Goal: Book appointment/travel/reservation

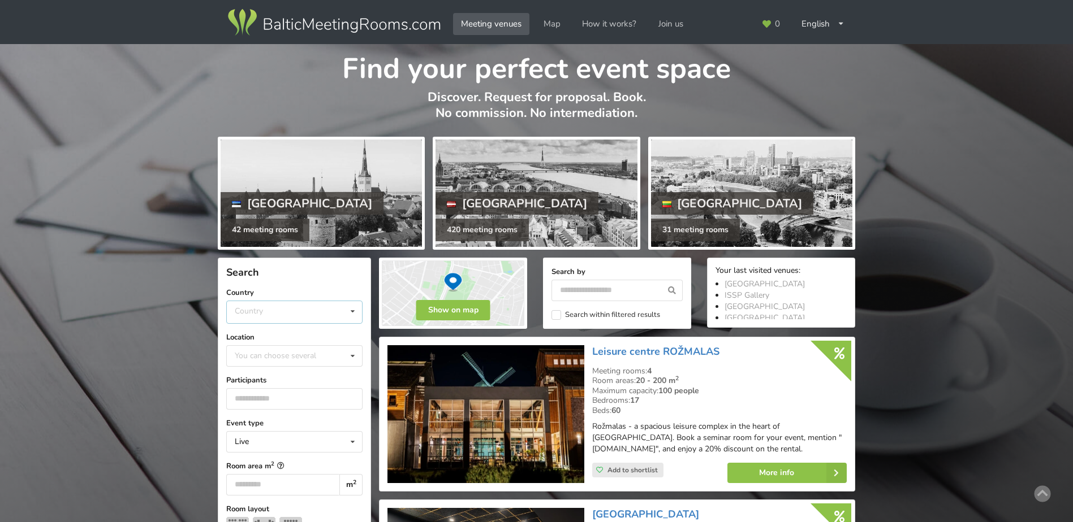
click at [352, 313] on icon at bounding box center [352, 311] width 16 height 21
click at [276, 354] on div "Latvia" at bounding box center [294, 354] width 135 height 21
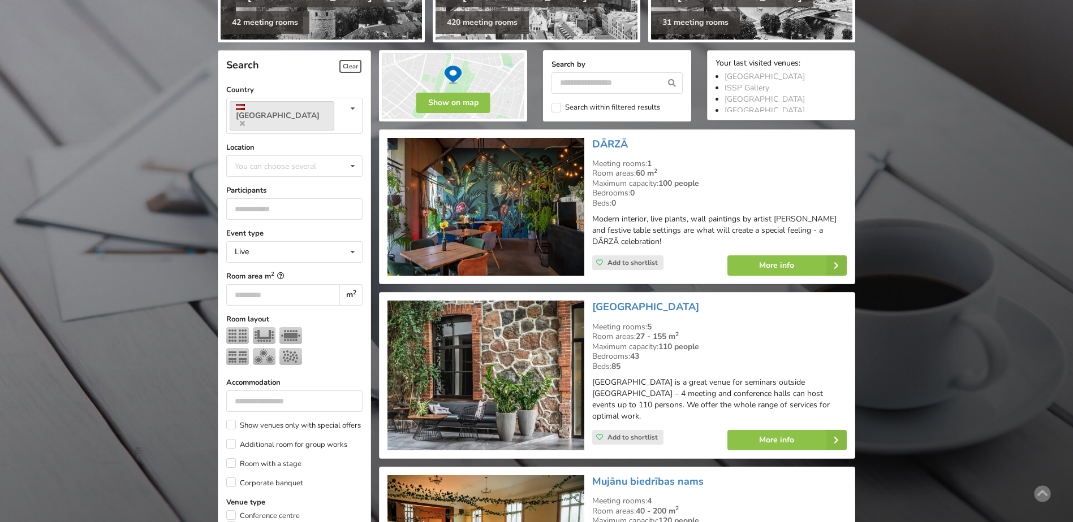
scroll to position [254, 0]
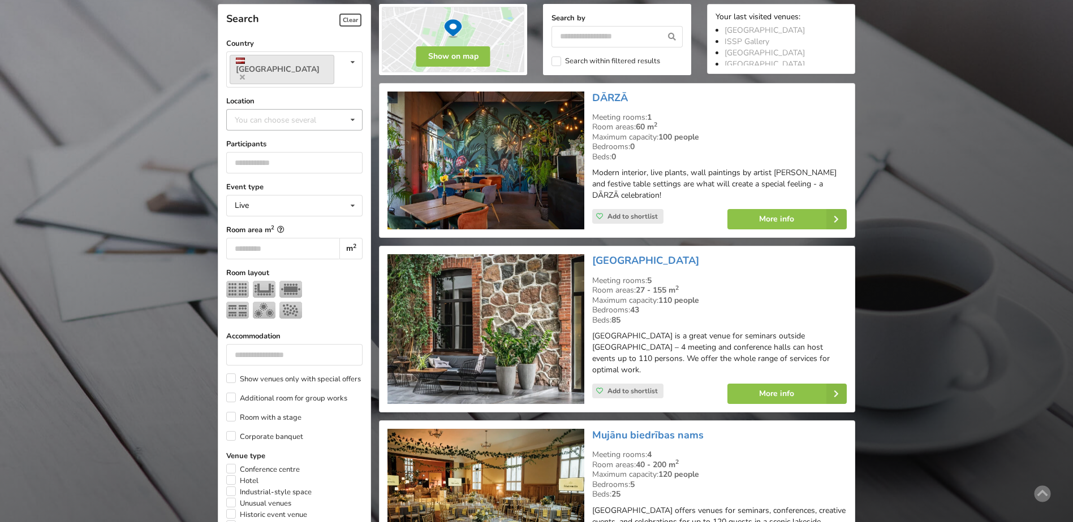
click at [353, 110] on icon at bounding box center [352, 120] width 16 height 21
click at [251, 235] on div "Riga" at bounding box center [294, 245] width 135 height 21
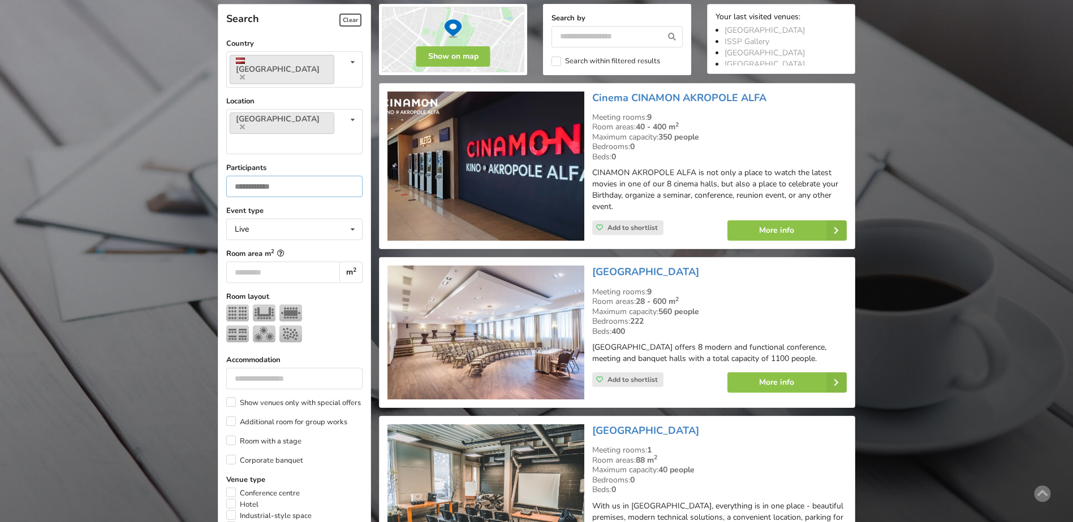
click at [249, 176] on input "number" at bounding box center [294, 186] width 136 height 21
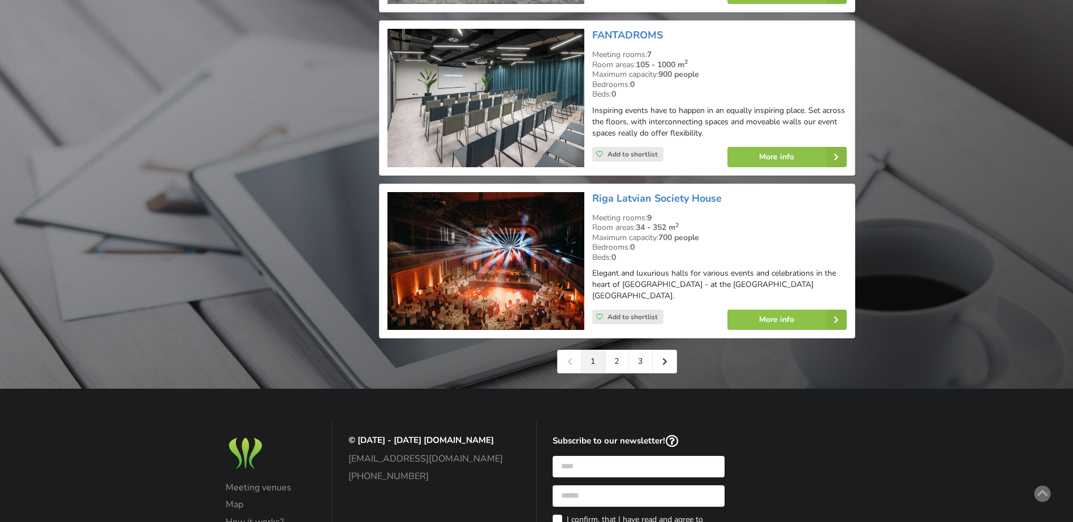
scroll to position [2516, 0]
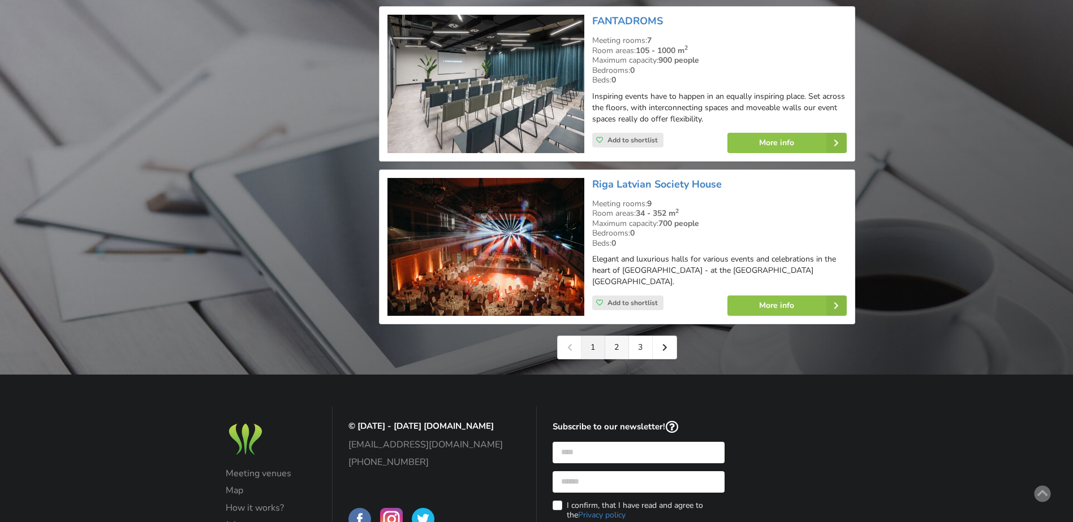
type input "**"
click at [619, 336] on link "2" at bounding box center [617, 347] width 24 height 23
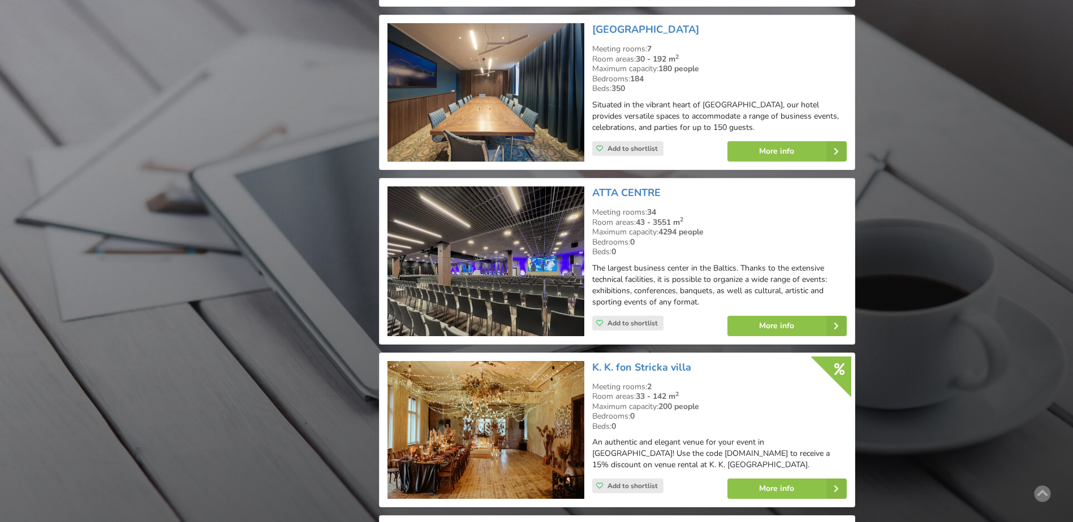
scroll to position [2262, 0]
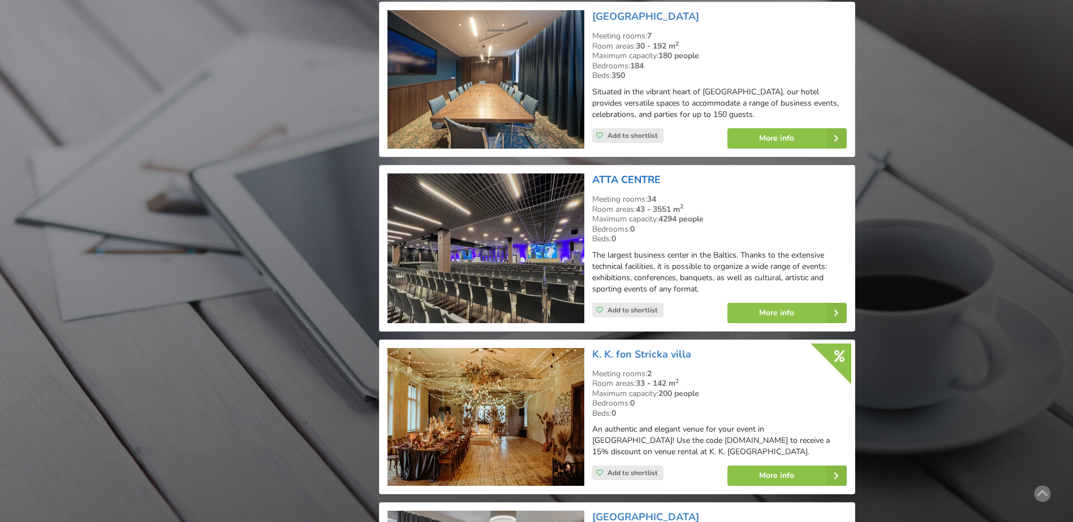
click at [636, 173] on link "ATTA CENTRE" at bounding box center [626, 180] width 68 height 14
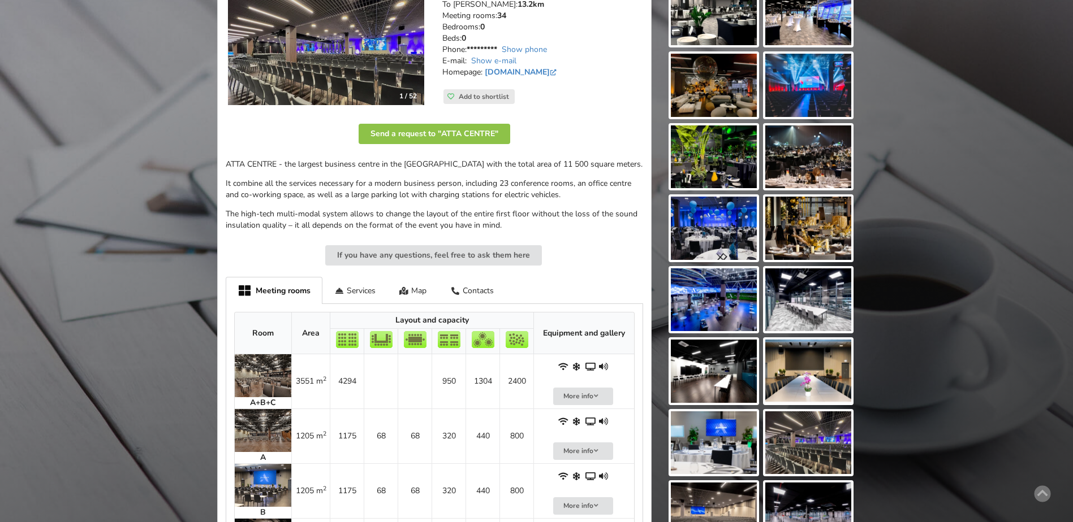
scroll to position [170, 0]
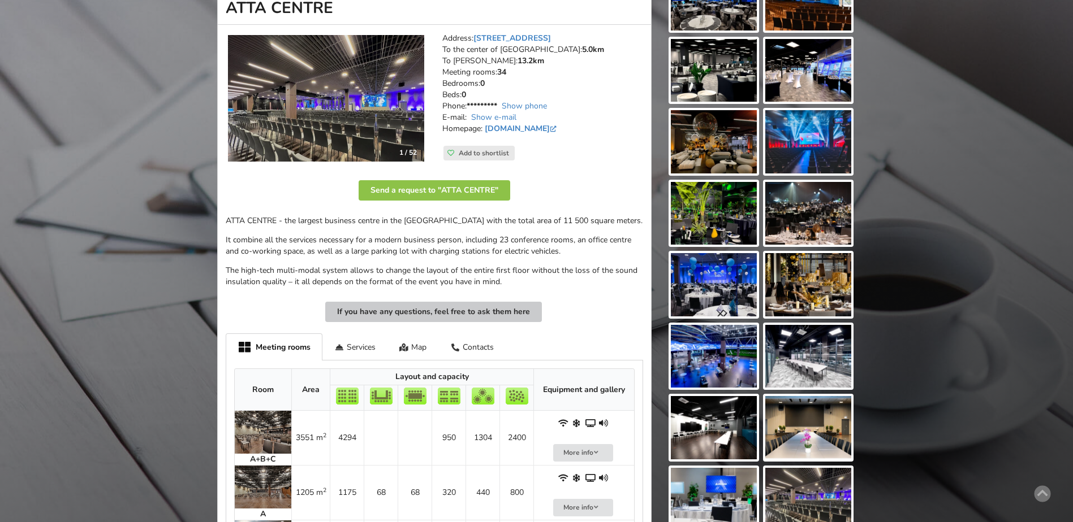
click at [445, 310] on button "If you have any questions, feel free to ask them here" at bounding box center [433, 312] width 217 height 20
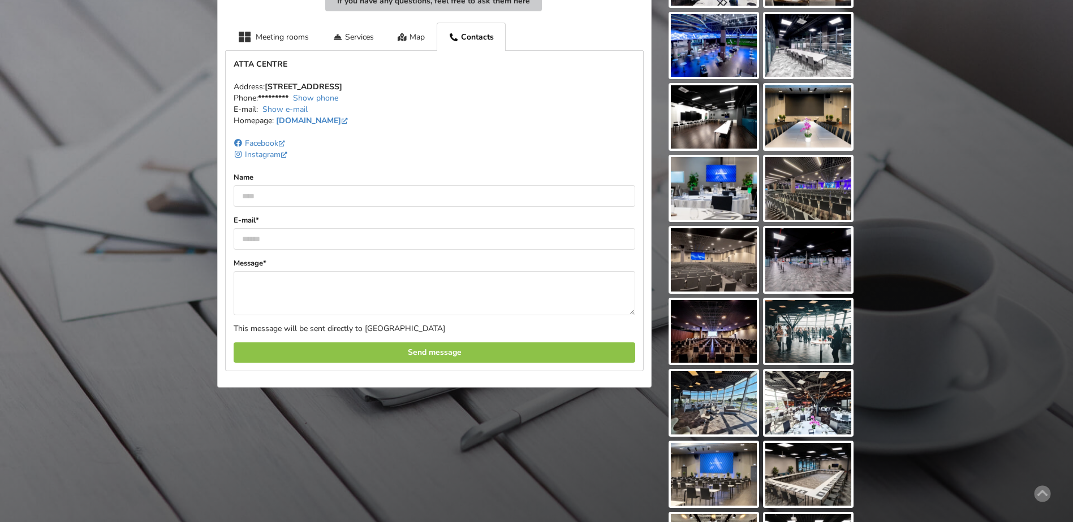
scroll to position [503, 0]
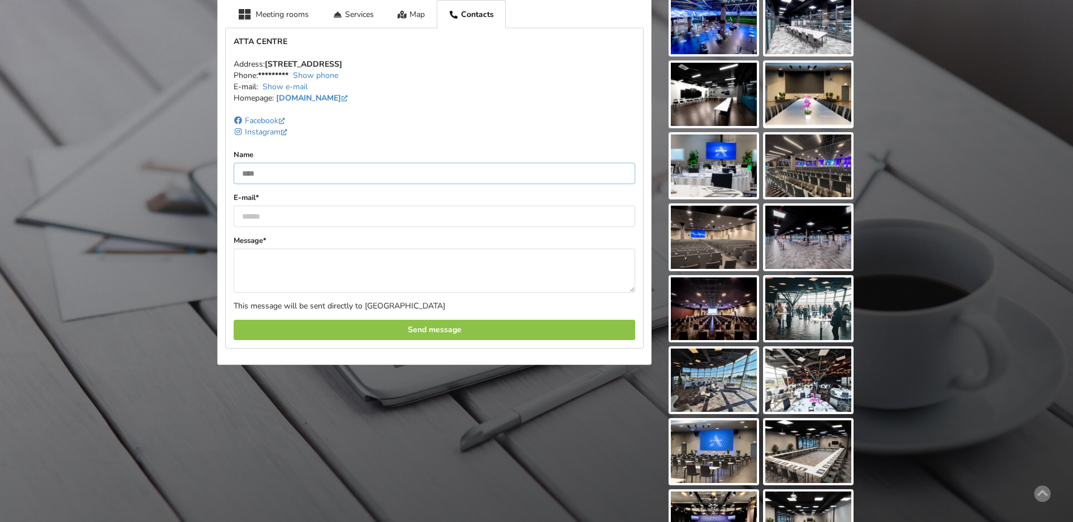
click at [244, 172] on input "text" at bounding box center [434, 173] width 401 height 21
type input "**********"
click at [260, 217] on input "email" at bounding box center [434, 216] width 401 height 21
type input "**********"
click at [240, 258] on textarea at bounding box center [434, 271] width 401 height 44
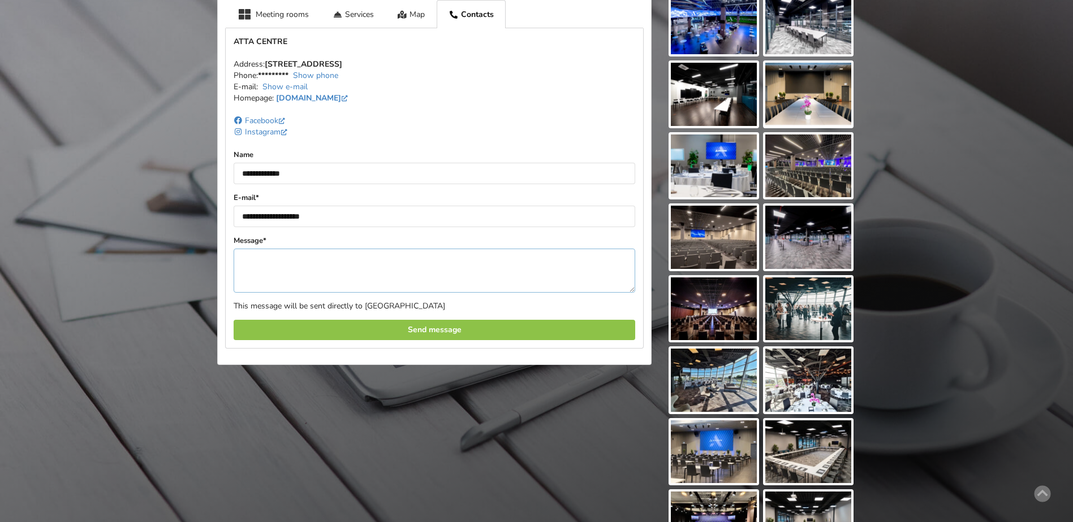
paste textarea "**********"
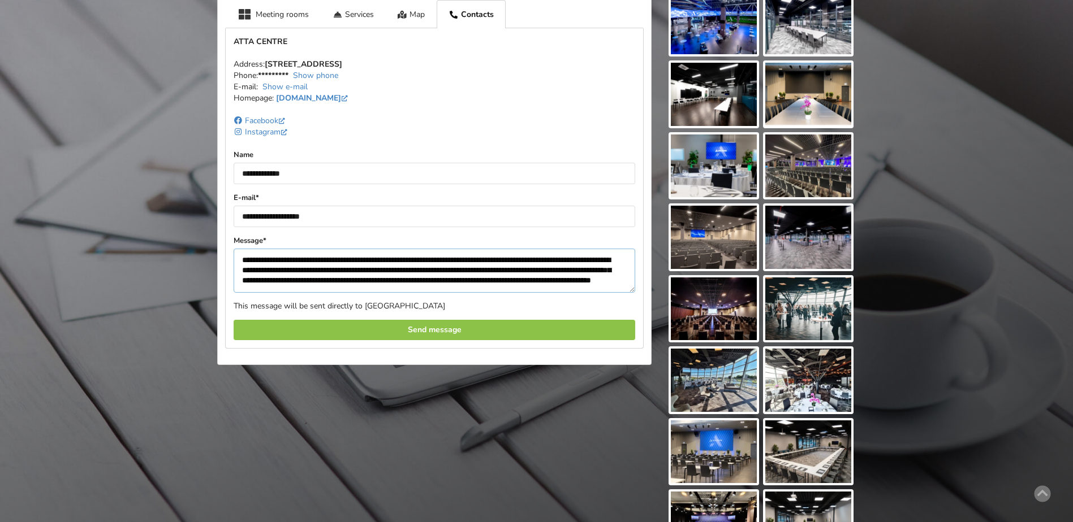
scroll to position [15, 0]
click at [490, 275] on textarea "**********" at bounding box center [434, 271] width 401 height 44
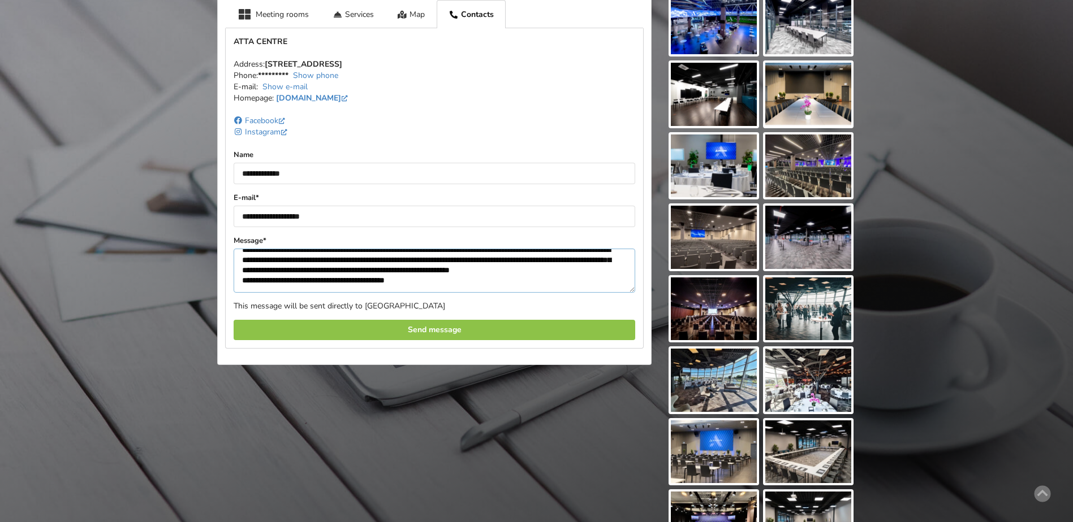
scroll to position [0, 0]
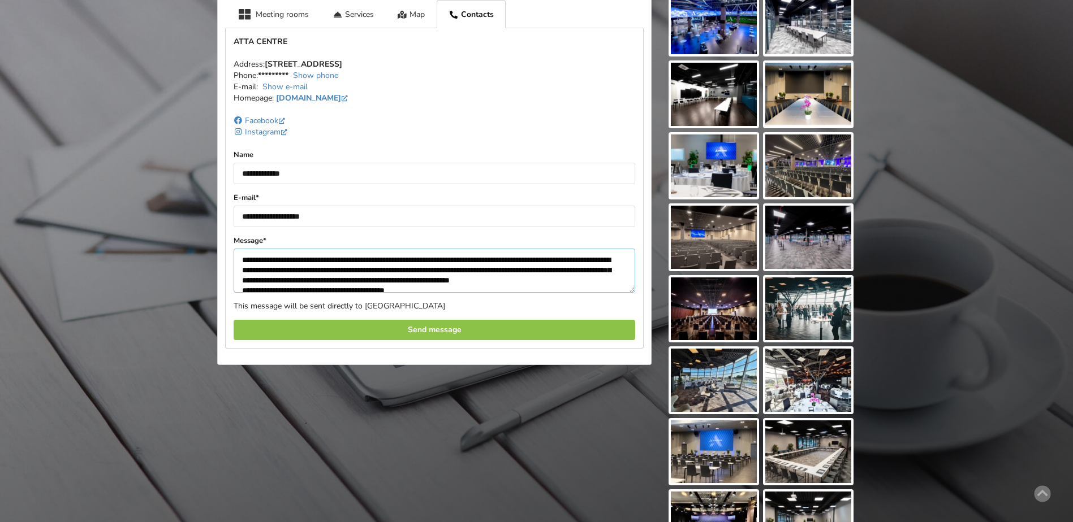
click at [275, 260] on textarea "**********" at bounding box center [434, 271] width 401 height 44
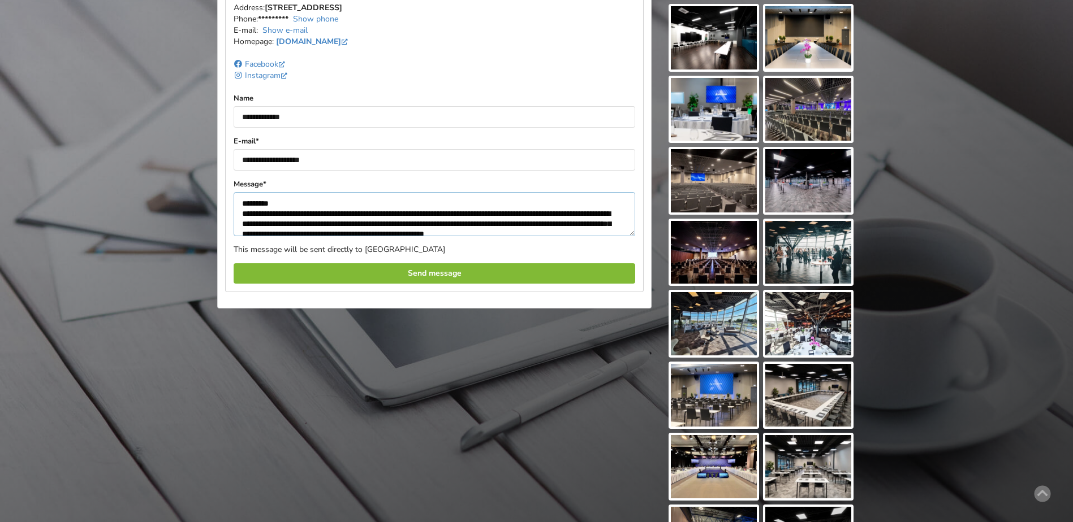
type textarea "**********"
click at [435, 271] on div "Send message" at bounding box center [434, 273] width 401 height 20
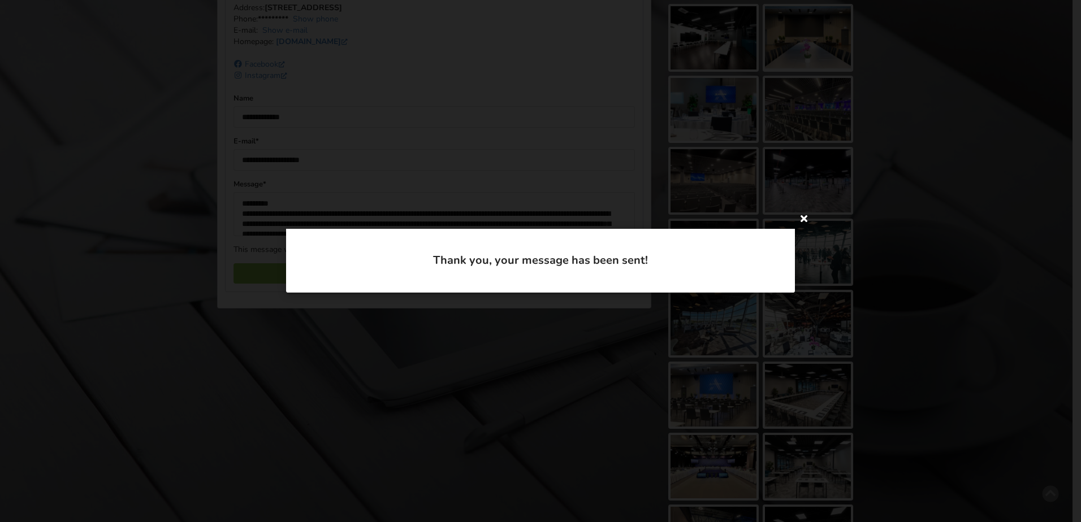
click at [807, 218] on icon at bounding box center [804, 218] width 18 height 18
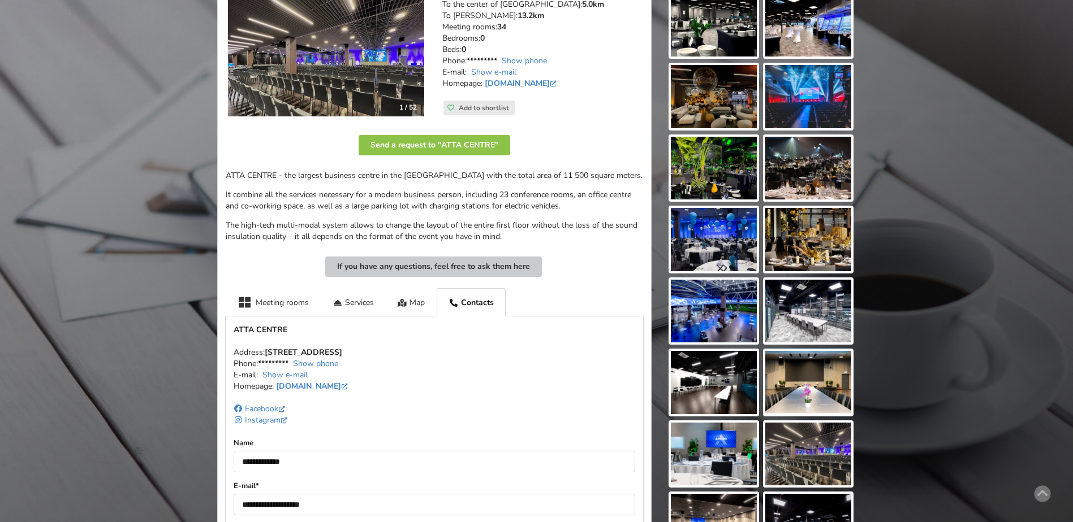
scroll to position [164, 0]
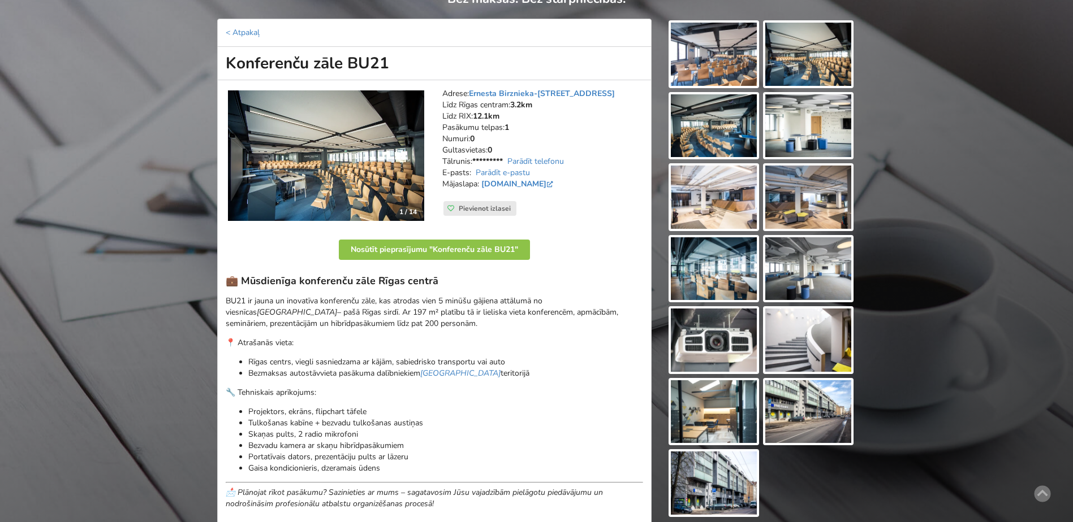
scroll to position [113, 0]
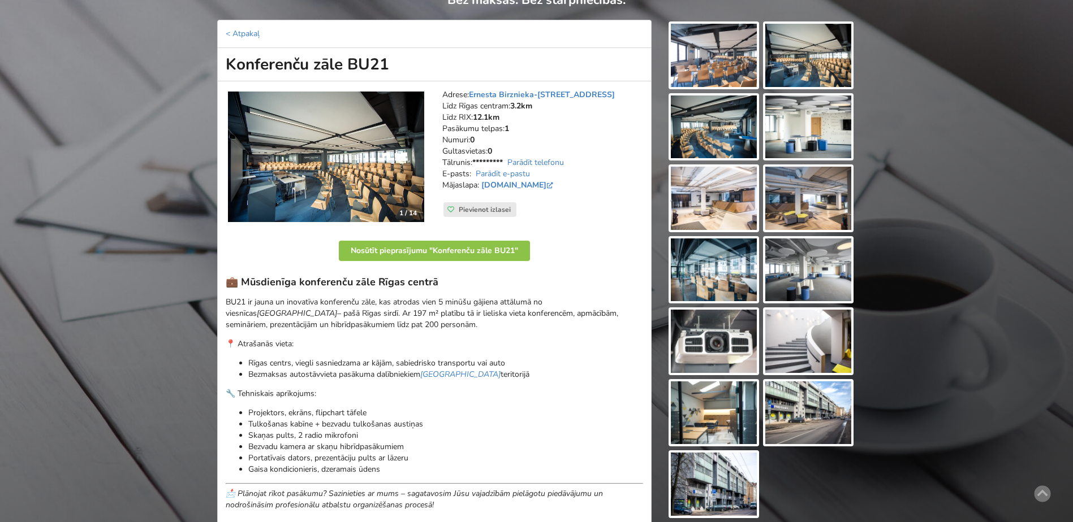
click at [969, 227] on div "Atrodi savu ideālo pasākuma norises vietu Atlasi. Nosūti pieprasījumu. Rezervē.…" at bounding box center [536, 352] width 1073 height 842
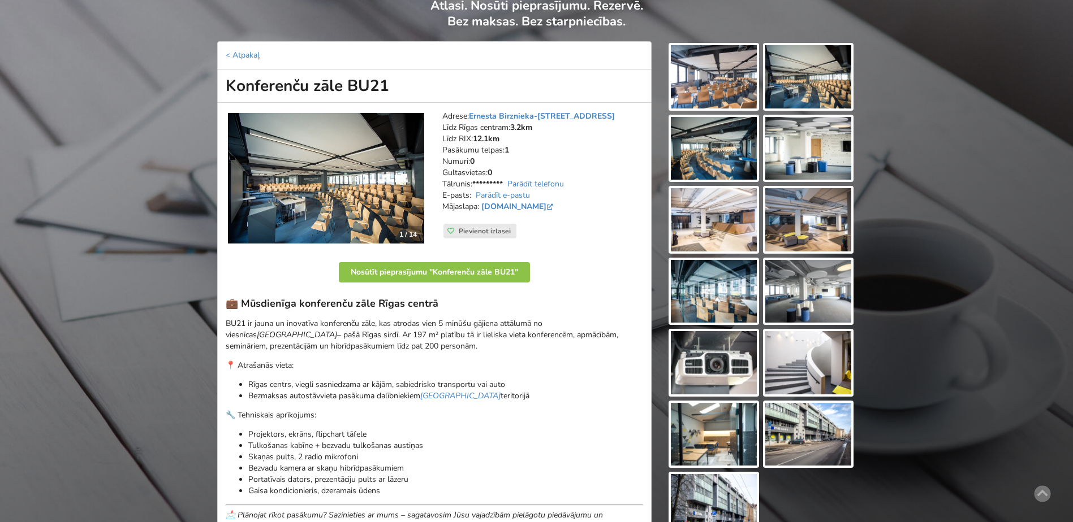
scroll to position [57, 0]
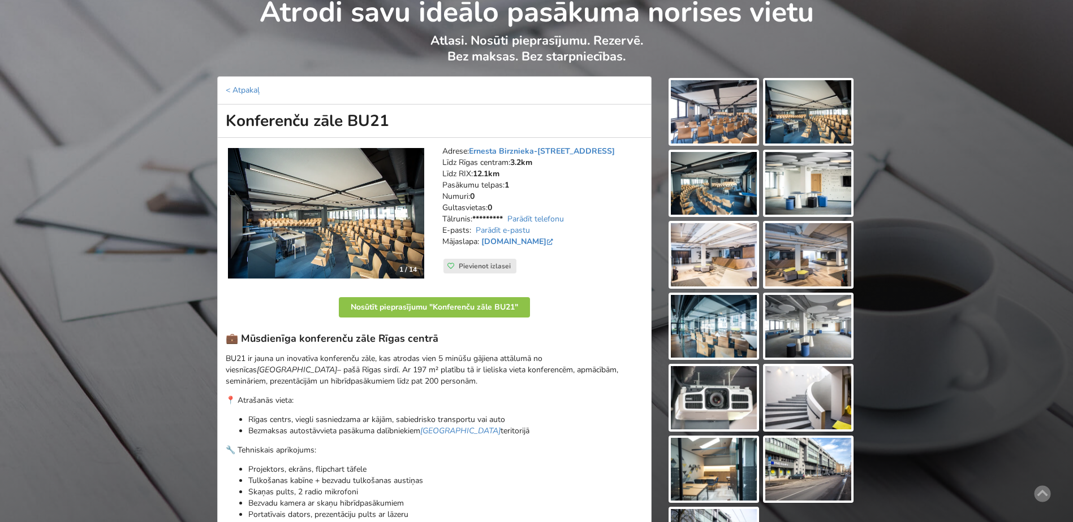
click at [729, 113] on img at bounding box center [714, 111] width 86 height 63
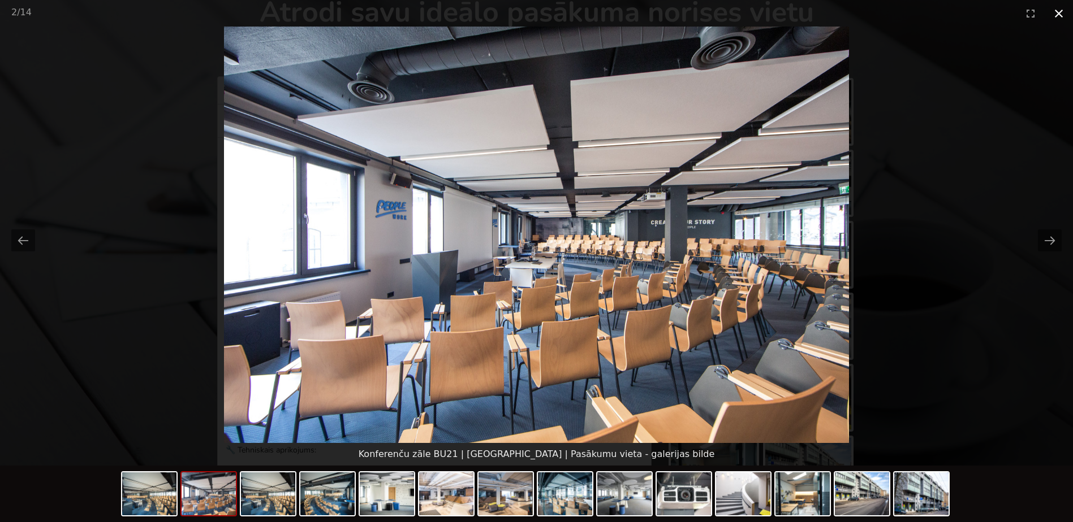
click at [1060, 15] on button "Close gallery" at bounding box center [1058, 13] width 28 height 27
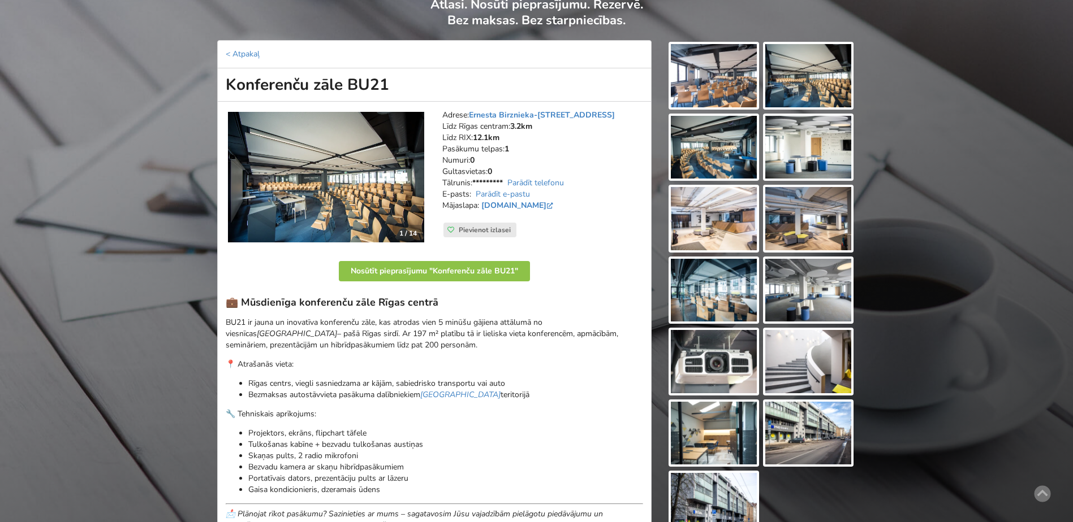
scroll to position [113, 0]
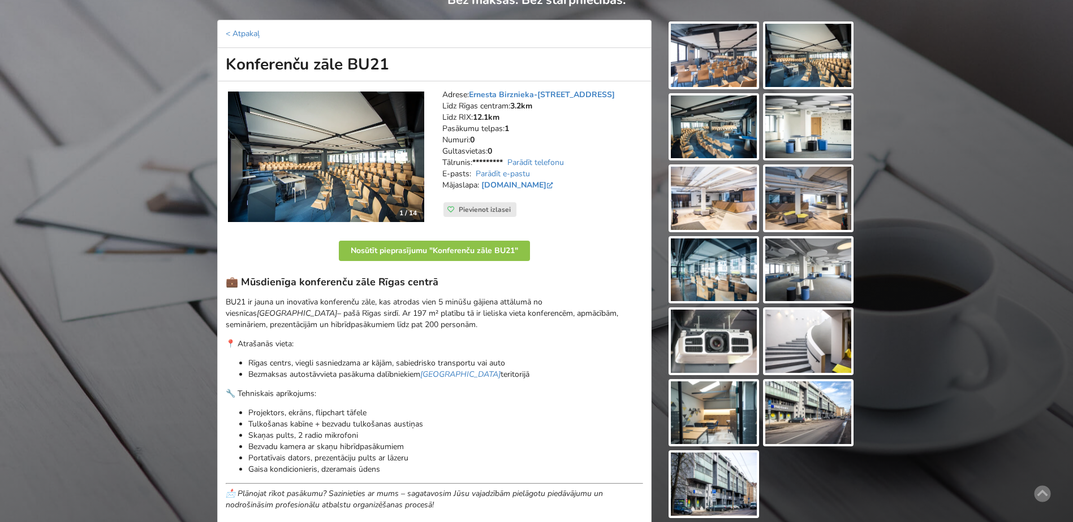
click at [822, 409] on img at bounding box center [808, 413] width 86 height 63
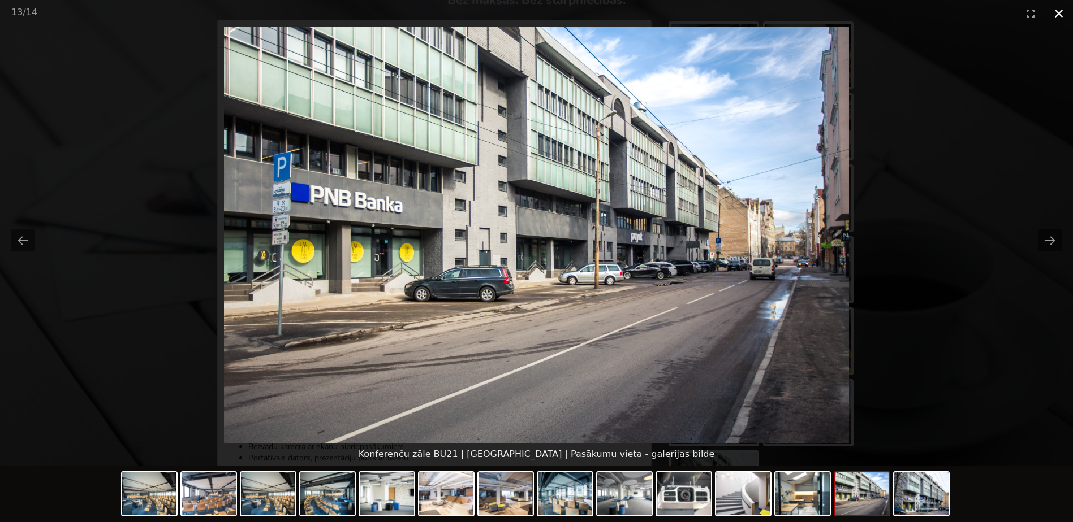
click at [1059, 15] on button "Close gallery" at bounding box center [1058, 13] width 28 height 27
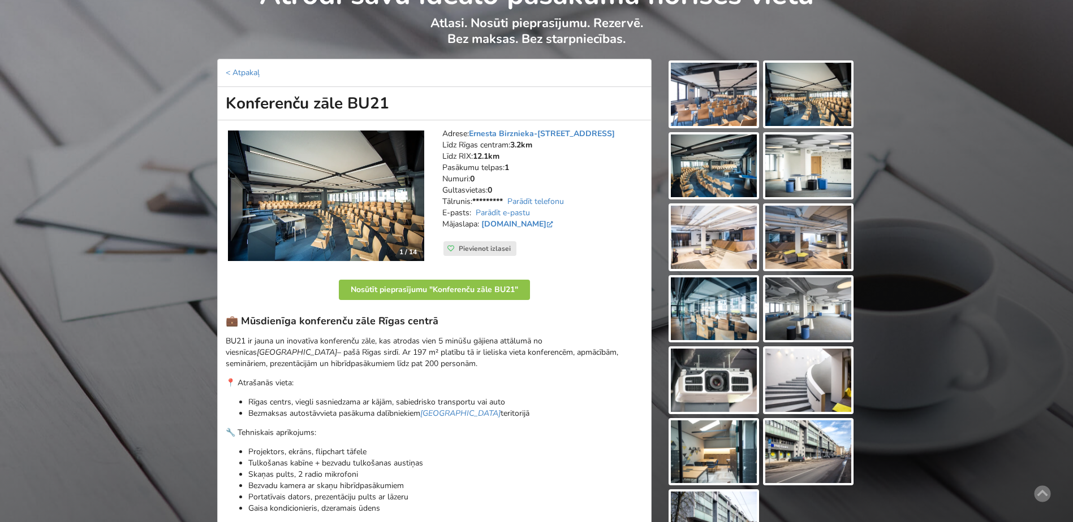
scroll to position [57, 0]
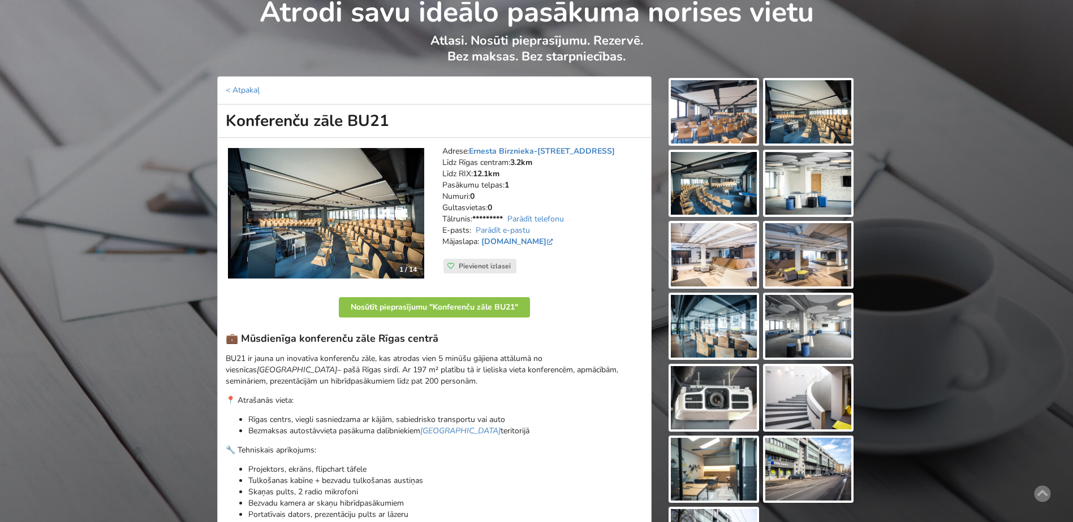
click at [813, 122] on img at bounding box center [808, 111] width 86 height 63
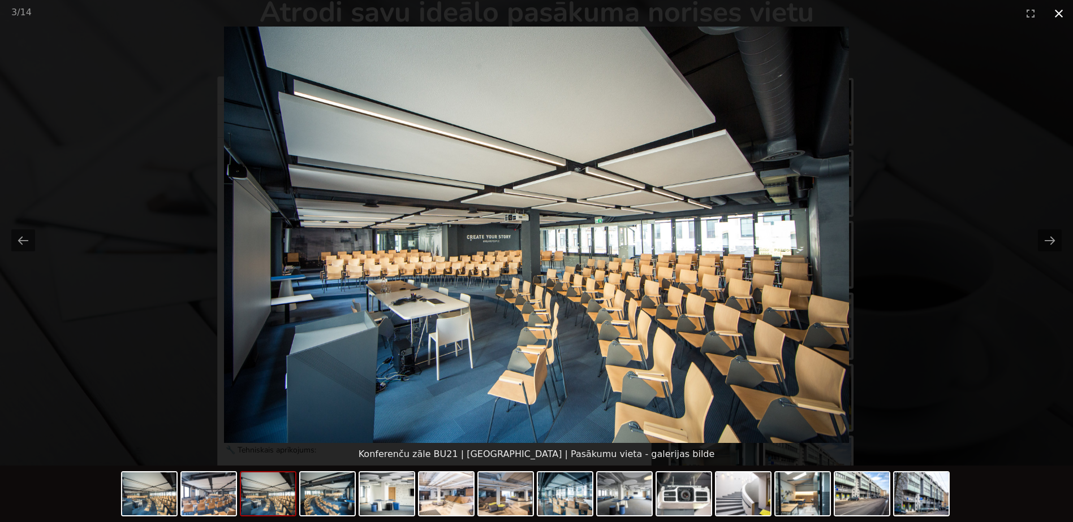
click at [1062, 12] on button "Close gallery" at bounding box center [1058, 13] width 28 height 27
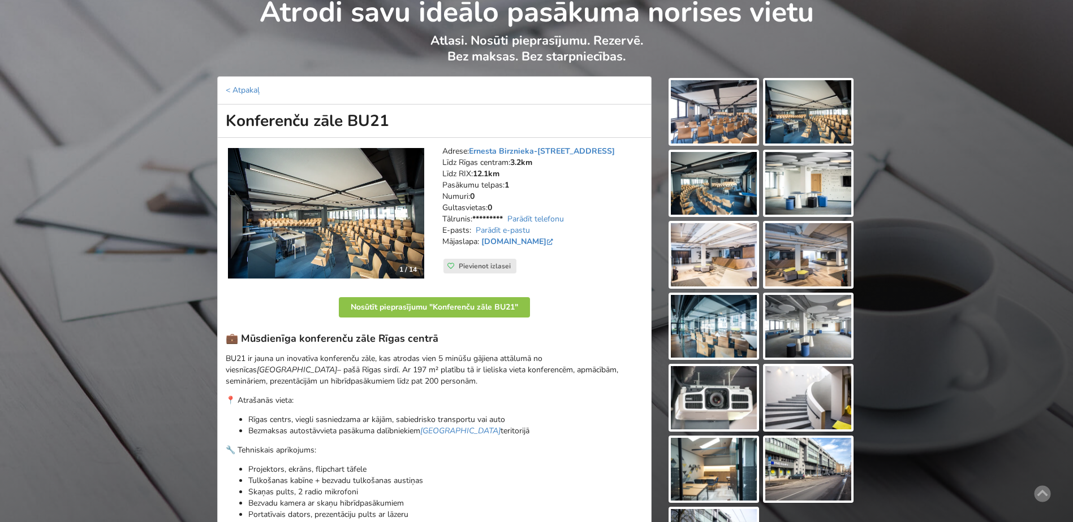
click at [717, 259] on img at bounding box center [714, 254] width 86 height 63
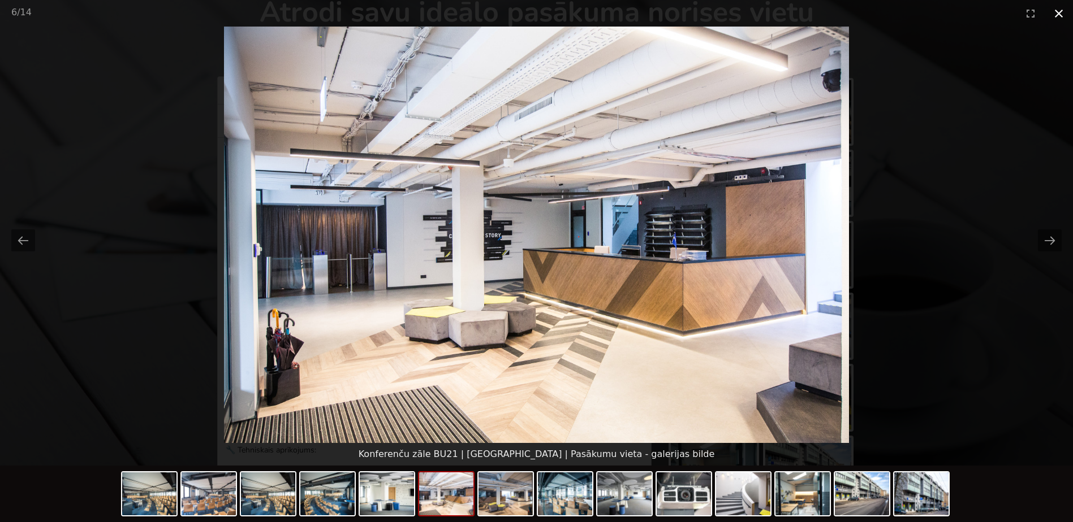
click at [1057, 14] on button "Close gallery" at bounding box center [1058, 13] width 28 height 27
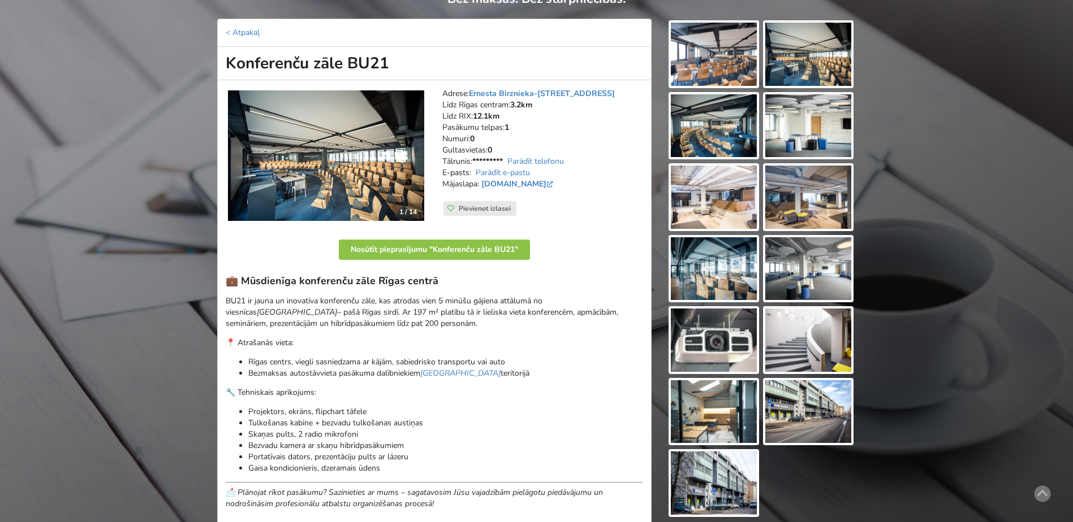
scroll to position [113, 0]
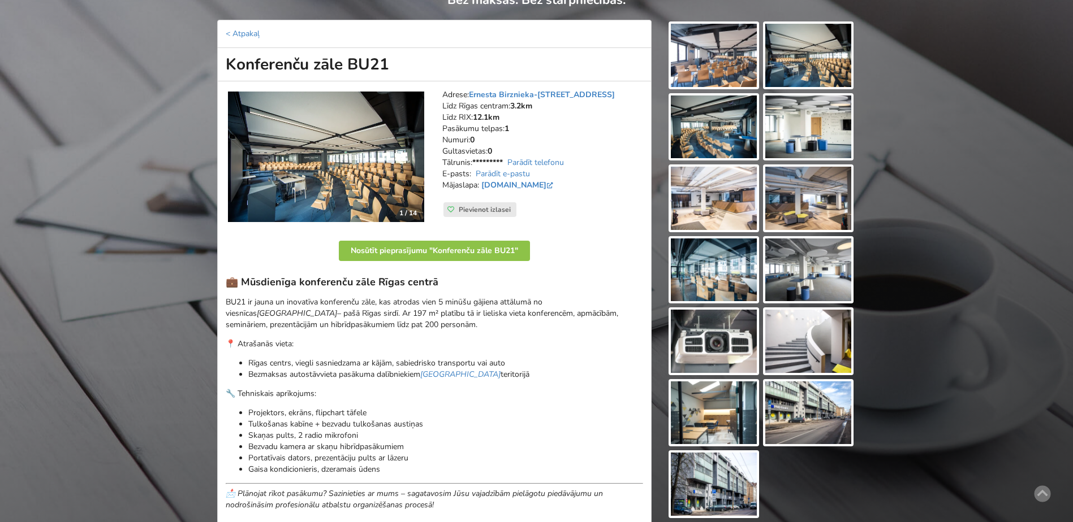
click at [723, 495] on img at bounding box center [714, 484] width 86 height 63
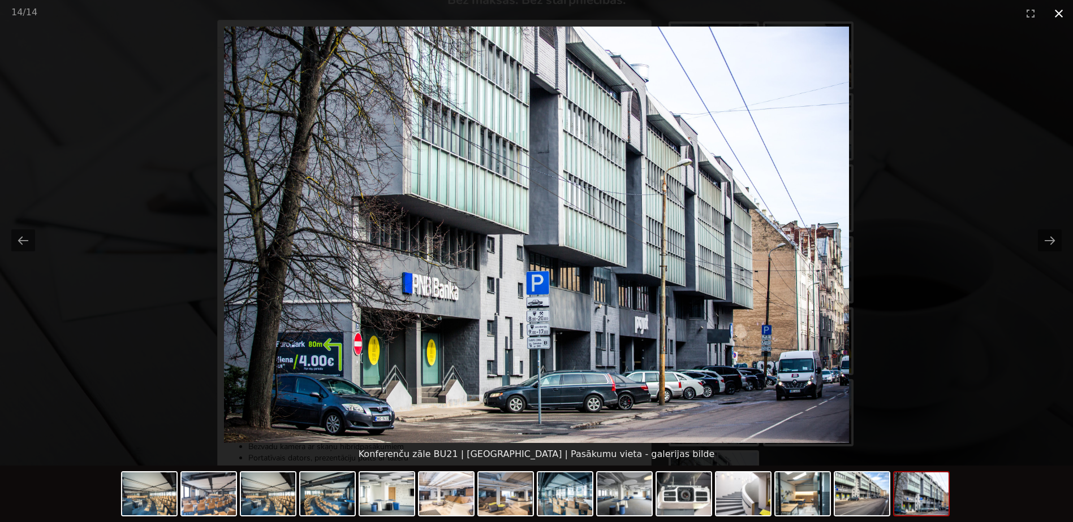
click at [1060, 12] on button "Close gallery" at bounding box center [1058, 13] width 28 height 27
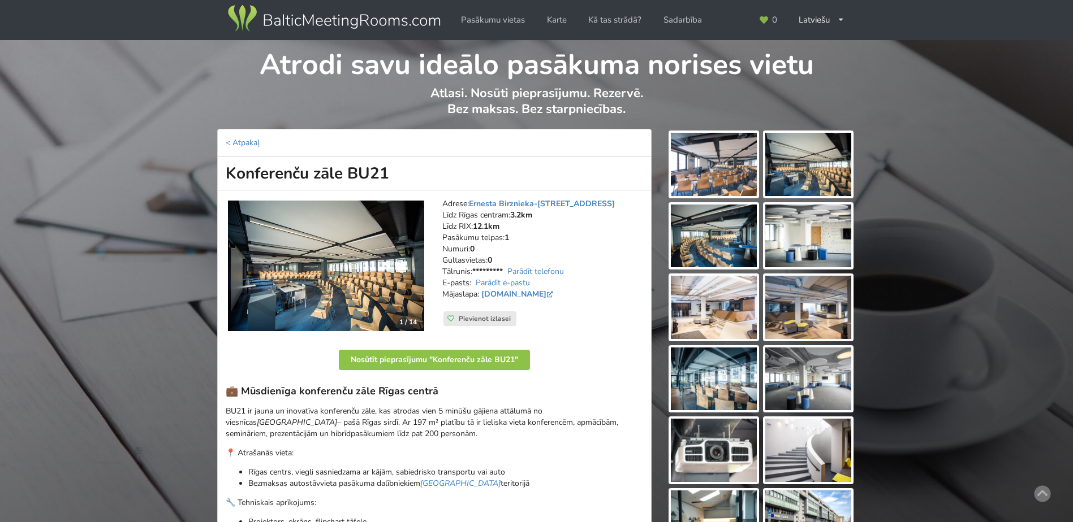
scroll to position [0, 0]
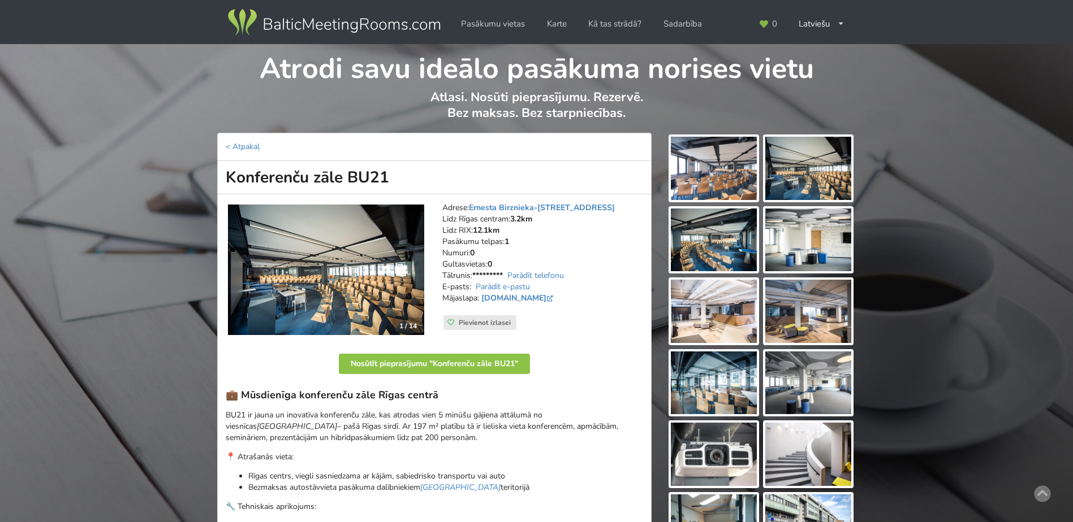
click at [351, 273] on img at bounding box center [326, 270] width 196 height 131
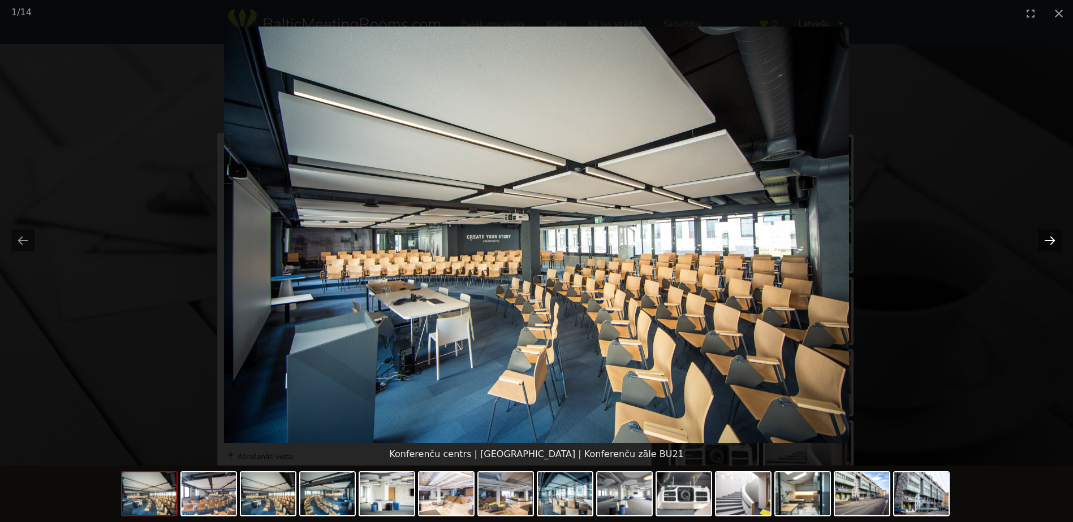
click at [1044, 237] on button "Next slide" at bounding box center [1050, 241] width 24 height 22
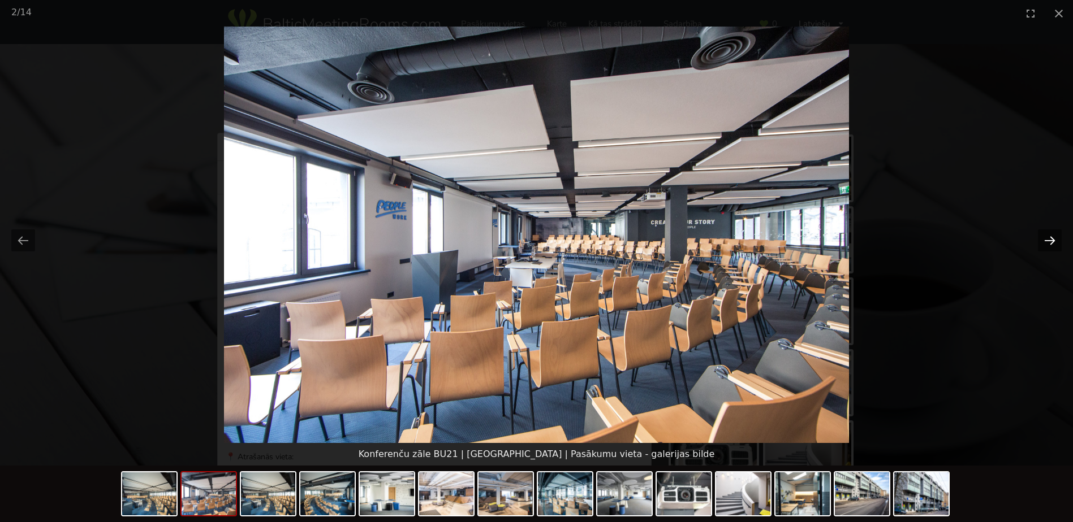
click at [1044, 237] on button "Next slide" at bounding box center [1050, 241] width 24 height 22
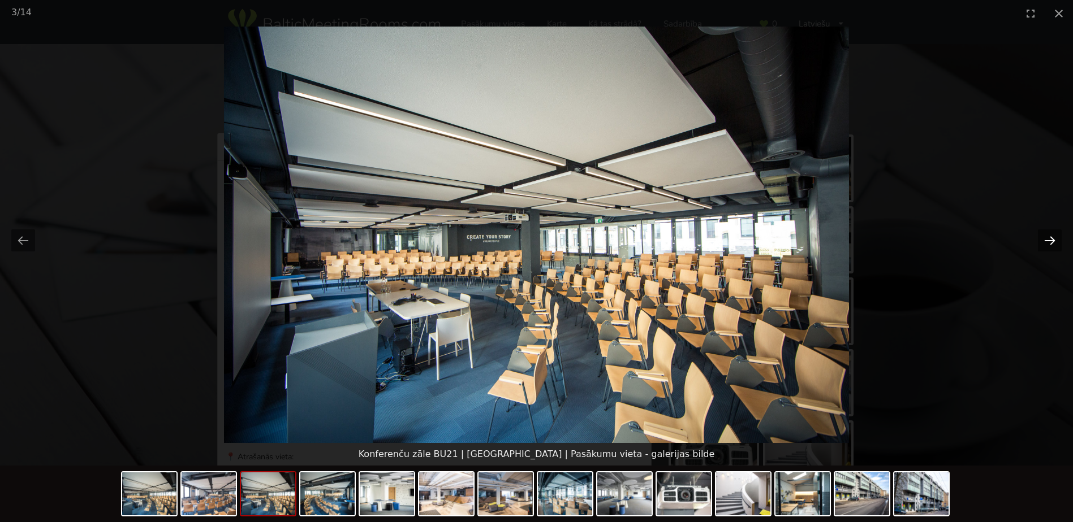
click at [1044, 237] on button "Next slide" at bounding box center [1050, 241] width 24 height 22
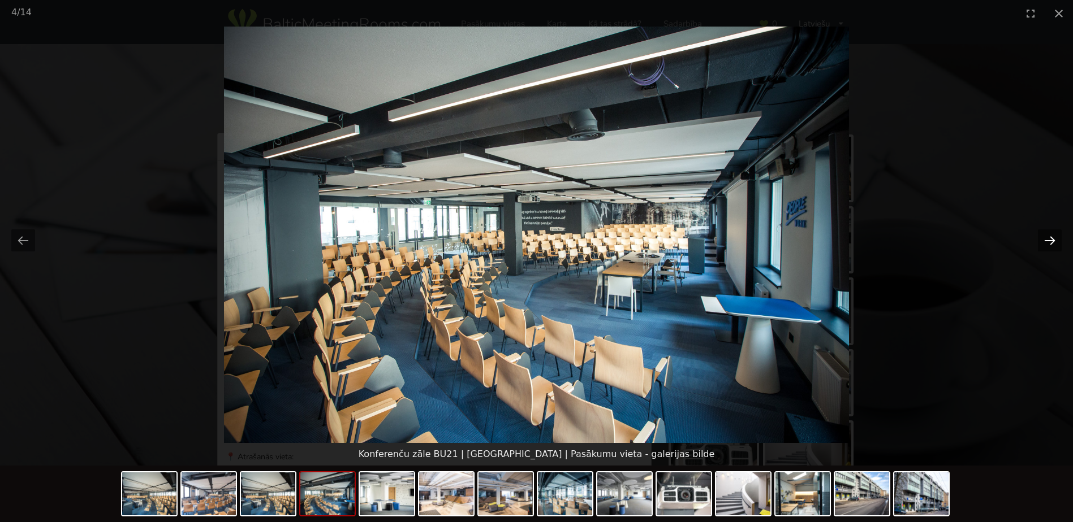
click at [1044, 237] on button "Next slide" at bounding box center [1050, 241] width 24 height 22
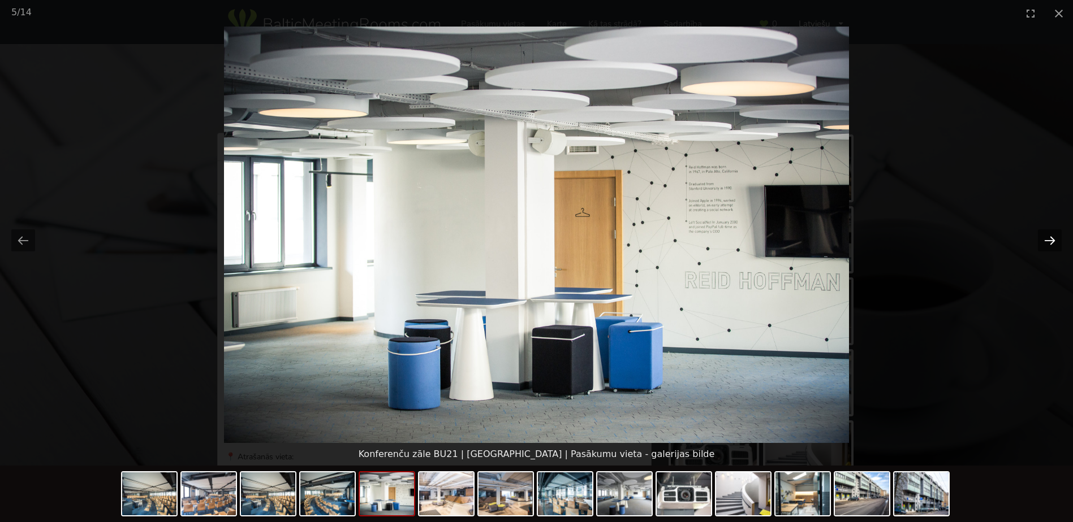
click at [1044, 237] on button "Next slide" at bounding box center [1050, 241] width 24 height 22
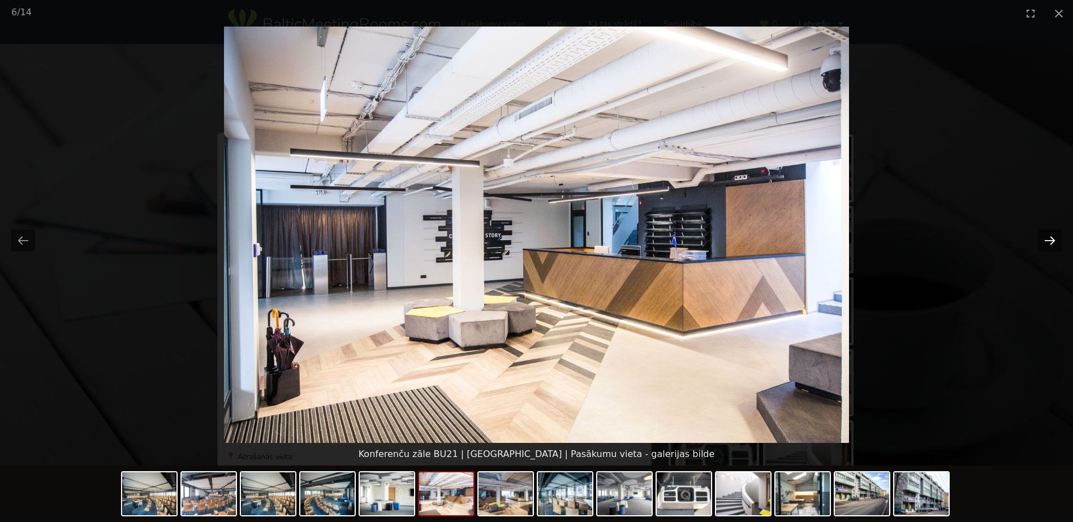
click at [1044, 237] on button "Next slide" at bounding box center [1050, 241] width 24 height 22
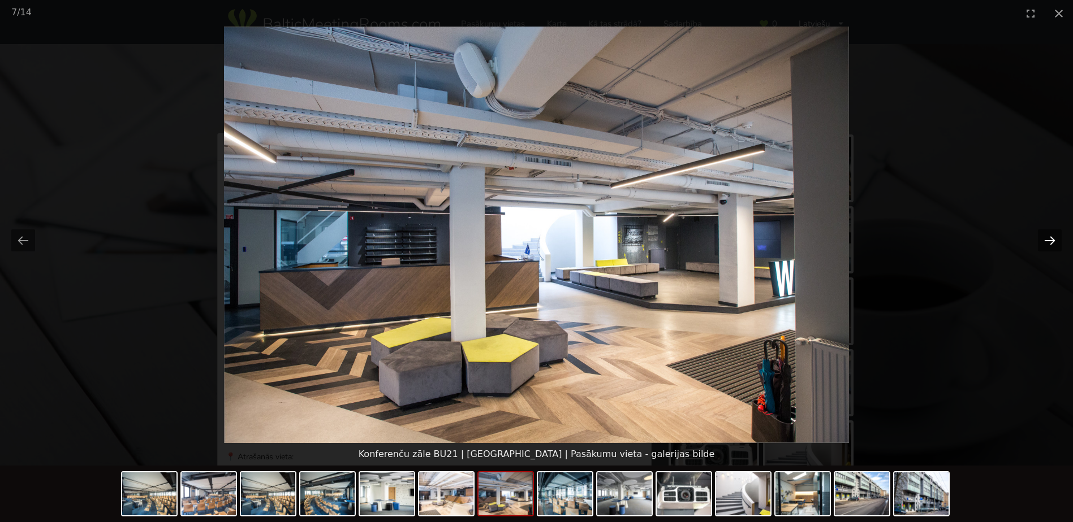
click at [1044, 237] on button "Next slide" at bounding box center [1050, 241] width 24 height 22
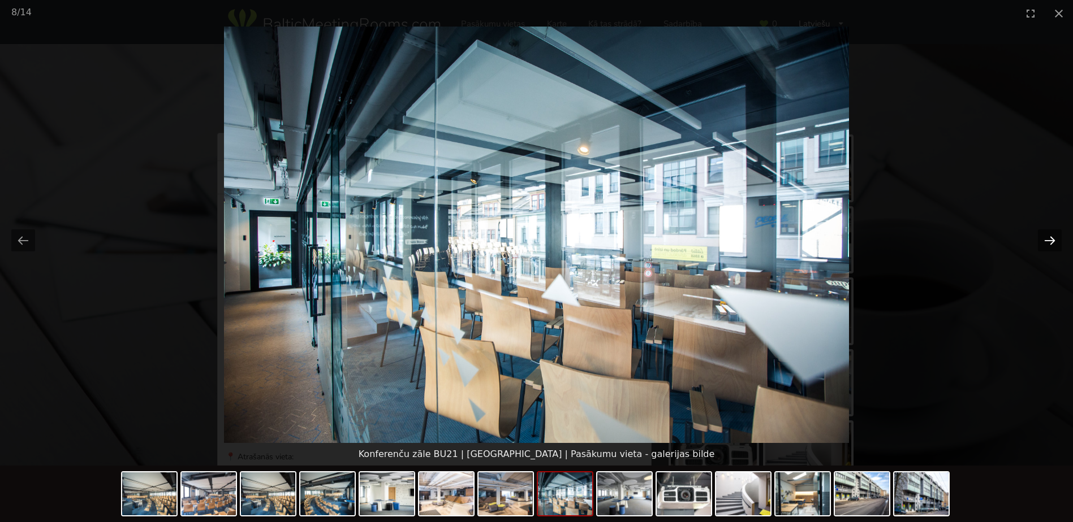
click at [1044, 237] on button "Next slide" at bounding box center [1050, 241] width 24 height 22
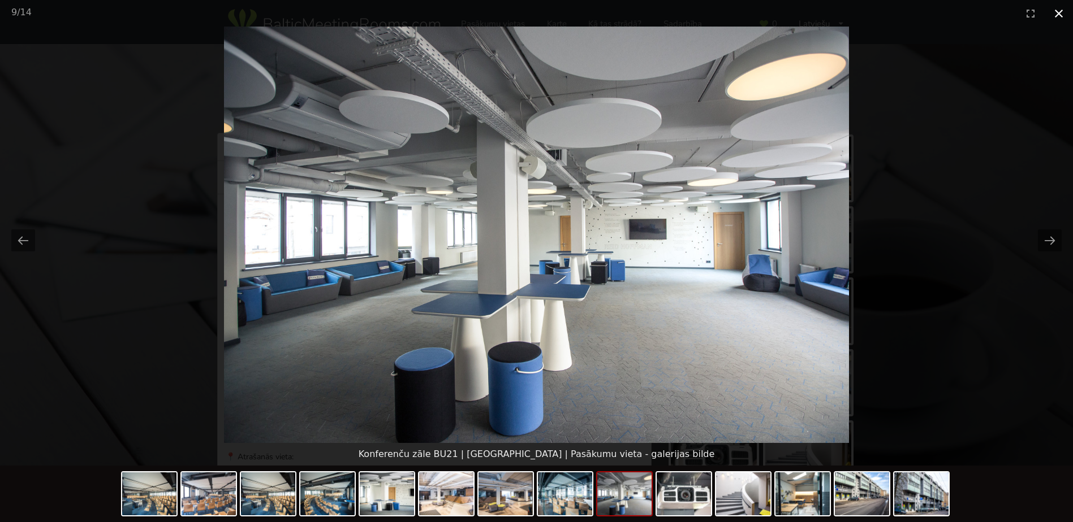
click at [1061, 11] on button "Close gallery" at bounding box center [1058, 13] width 28 height 27
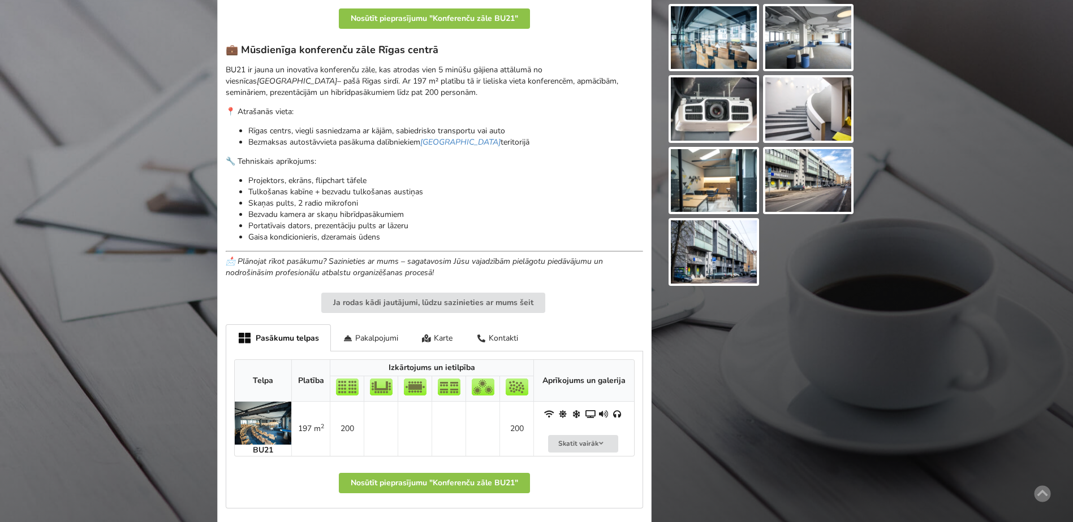
scroll to position [396, 0]
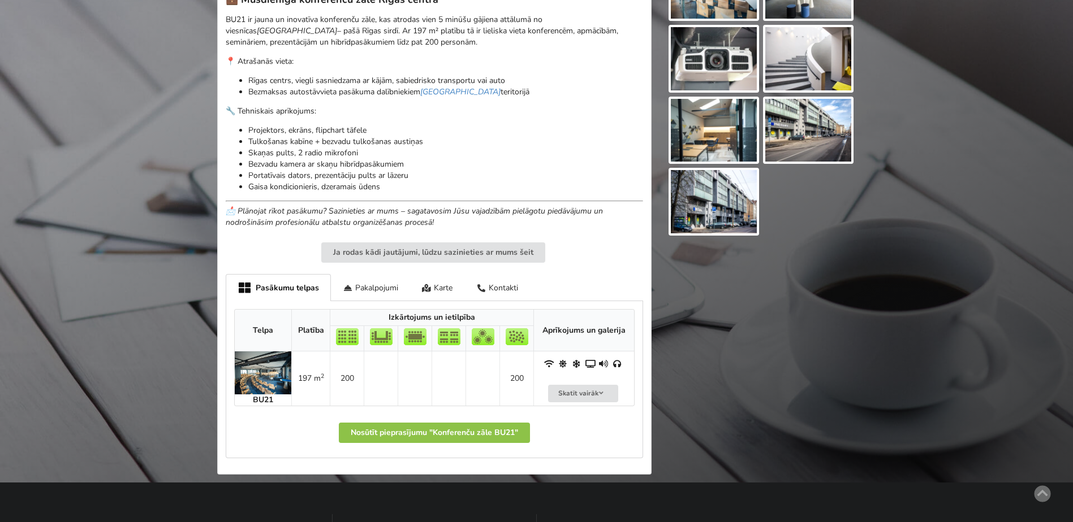
click at [840, 298] on div at bounding box center [761, 110] width 204 height 746
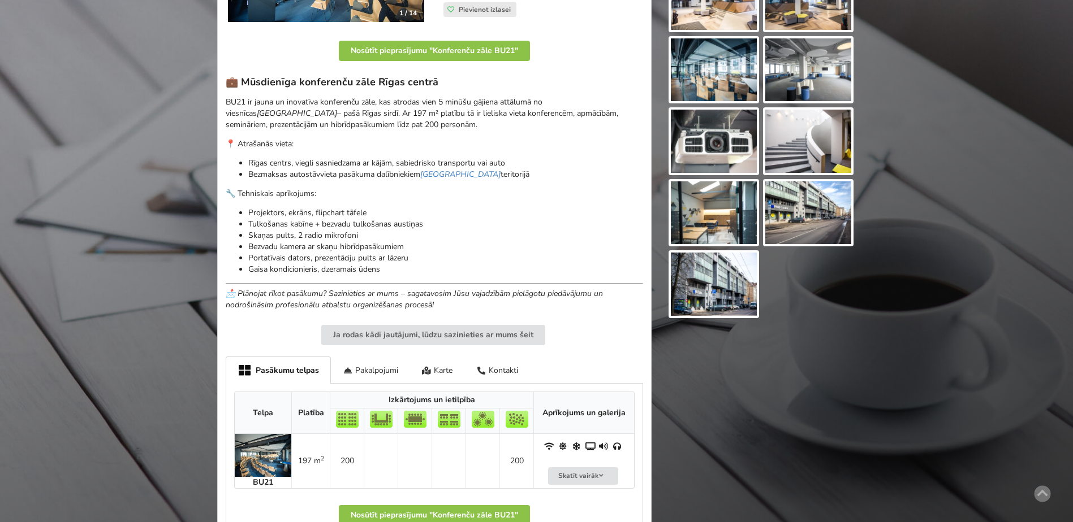
scroll to position [170, 0]
